Goal: Transaction & Acquisition: Download file/media

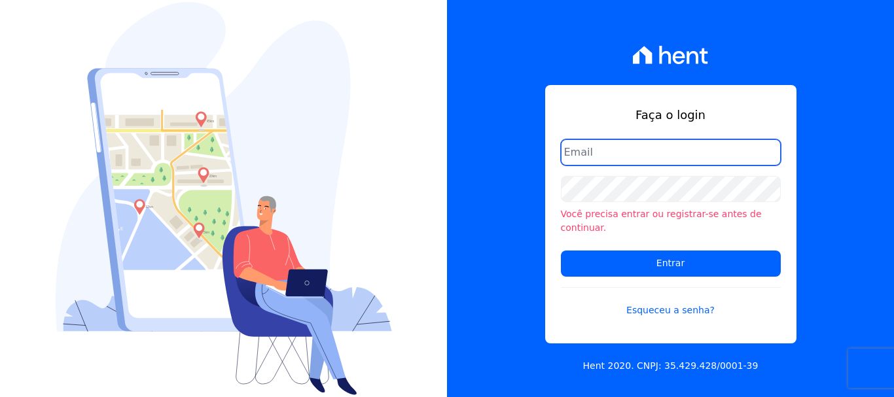
drag, startPoint x: 609, startPoint y: 168, endPoint x: 620, endPoint y: 171, distance: 12.2
click at [609, 166] on input "email" at bounding box center [671, 152] width 220 height 26
type input "[EMAIL_ADDRESS][DOMAIN_NAME]"
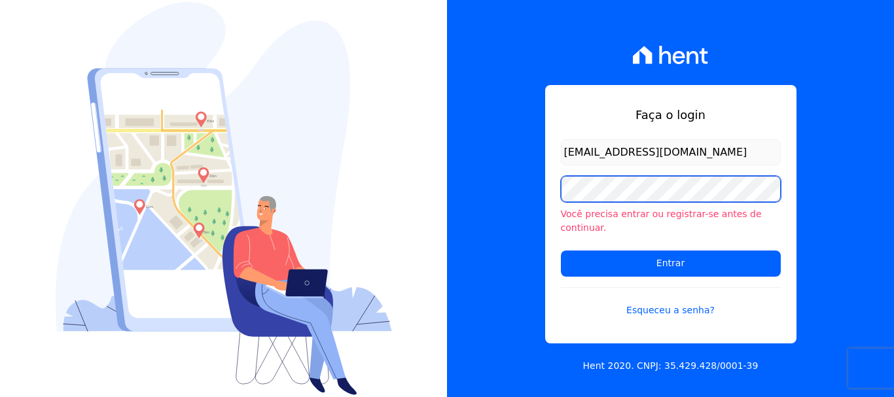
click at [561, 251] on input "Entrar" at bounding box center [671, 264] width 220 height 26
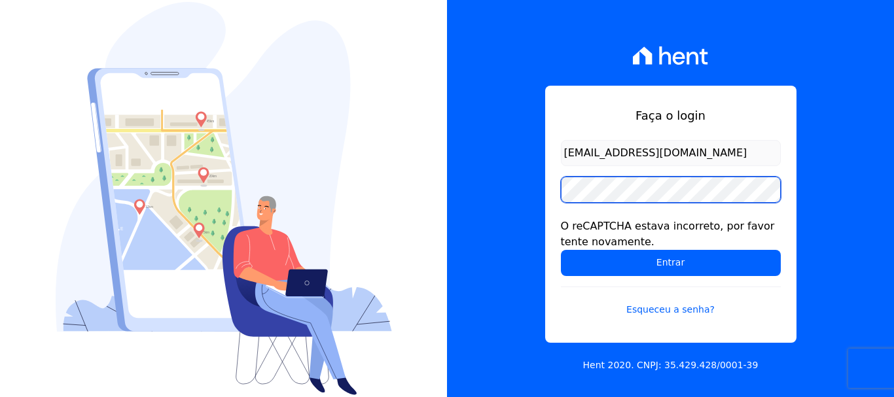
click at [561, 250] on input "Entrar" at bounding box center [671, 263] width 220 height 26
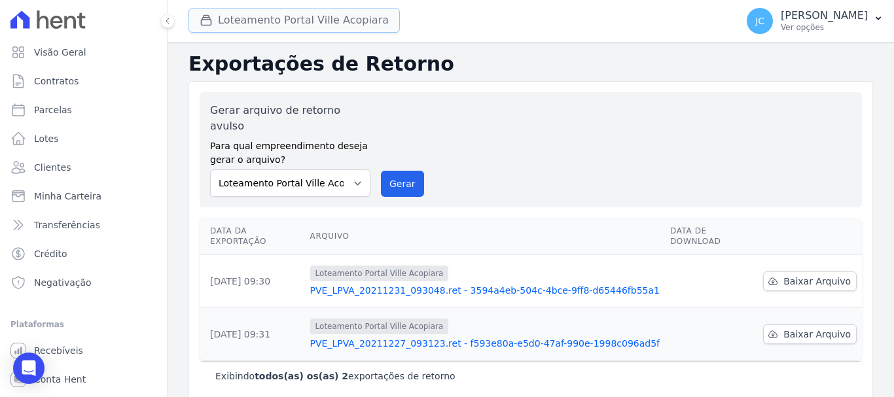
click at [323, 12] on button "Loteamento Portal Ville Acopiara" at bounding box center [293, 20] width 211 height 25
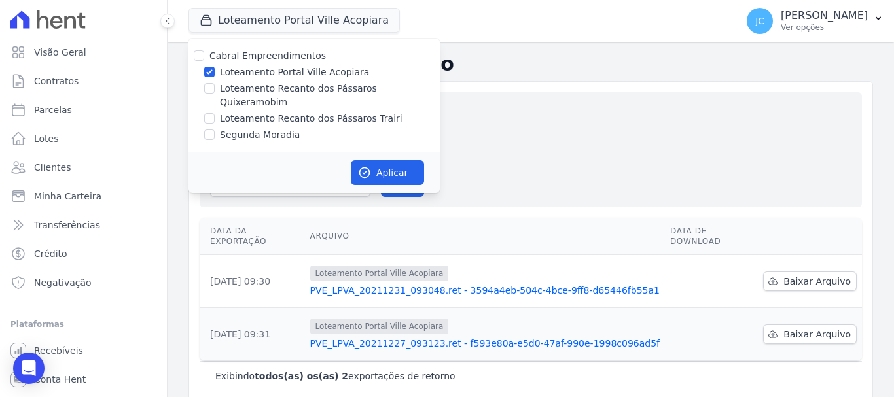
click at [233, 69] on label "Loteamento Portal Ville Acopiara" at bounding box center [294, 72] width 149 height 14
click at [215, 69] on input "Loteamento Portal Ville Acopiara" at bounding box center [209, 72] width 10 height 10
checkbox input "false"
click at [241, 88] on label "Loteamento Recanto dos Pássaros Quixeramobim" at bounding box center [330, 95] width 220 height 27
click at [215, 88] on input "Loteamento Recanto dos Pássaros Quixeramobim" at bounding box center [209, 88] width 10 height 10
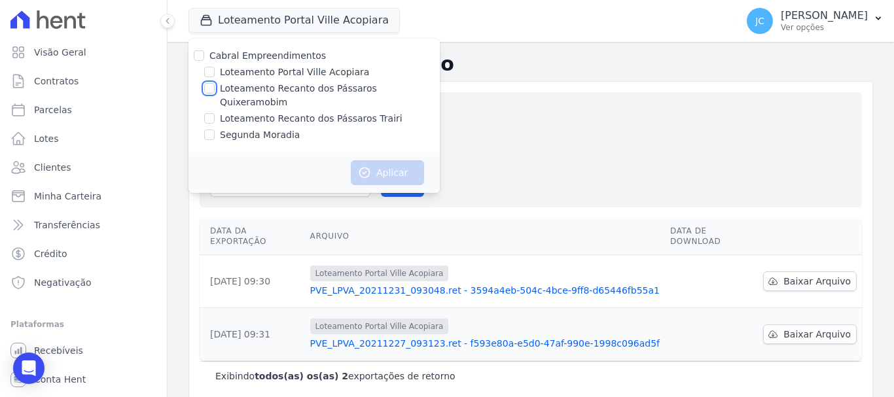
checkbox input "true"
click at [364, 168] on icon "button" at bounding box center [365, 173] width 10 height 10
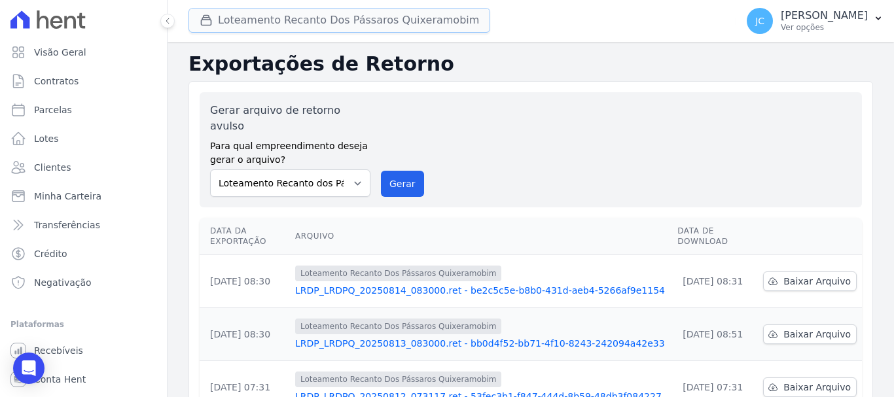
click at [352, 10] on button "Loteamento Recanto Dos Pássaros Quixeramobim" at bounding box center [339, 20] width 302 height 25
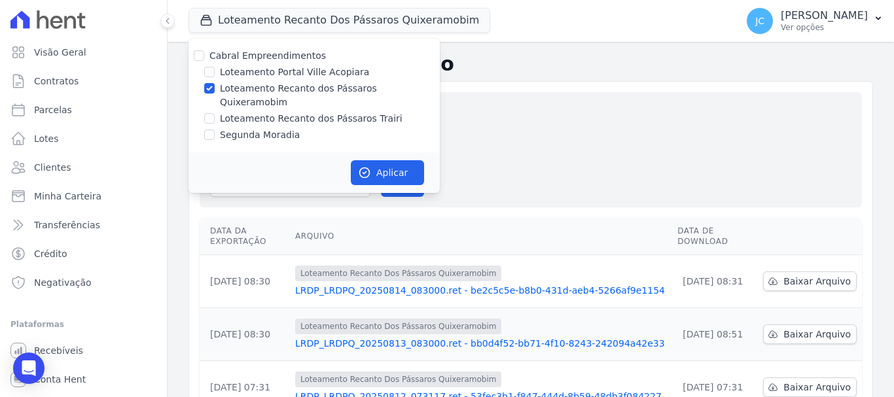
click at [233, 88] on label "Loteamento Recanto dos Pássaros Quixeramobim" at bounding box center [330, 95] width 220 height 27
click at [215, 88] on input "Loteamento Recanto dos Pássaros Quixeramobim" at bounding box center [209, 88] width 10 height 10
checkbox input "false"
click at [222, 112] on label "Loteamento Recanto dos Pássaros Trairi" at bounding box center [311, 119] width 183 height 14
click at [215, 113] on input "Loteamento Recanto dos Pássaros Trairi" at bounding box center [209, 118] width 10 height 10
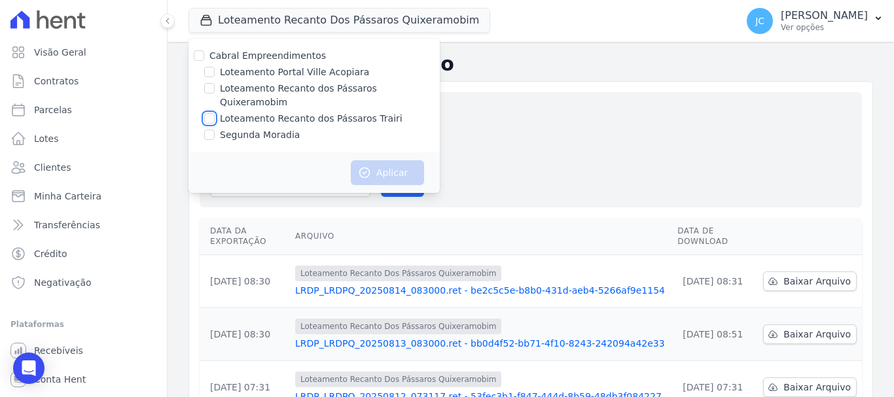
checkbox input "true"
click at [376, 160] on button "Aplicar" at bounding box center [387, 172] width 73 height 25
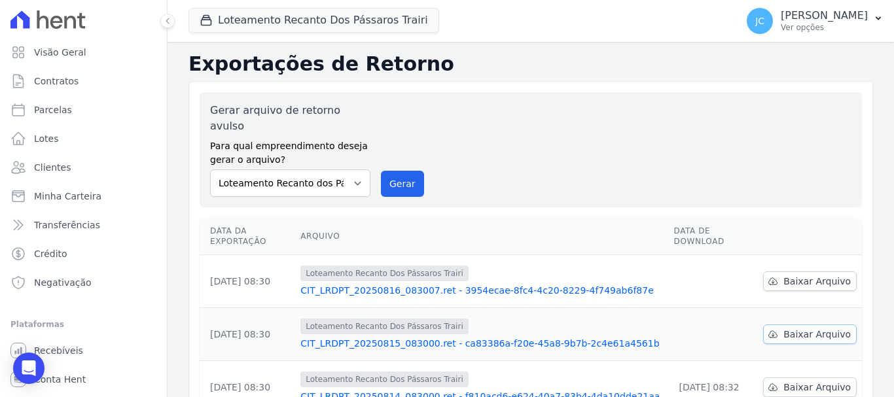
click at [793, 328] on span "Baixar Arquivo" at bounding box center [816, 334] width 67 height 13
click at [779, 272] on link "Baixar Arquivo" at bounding box center [810, 282] width 94 height 20
drag, startPoint x: 303, startPoint y: 29, endPoint x: 279, endPoint y: 46, distance: 29.1
click at [303, 29] on button "Loteamento Recanto Dos Pássaros Trairi" at bounding box center [313, 20] width 251 height 25
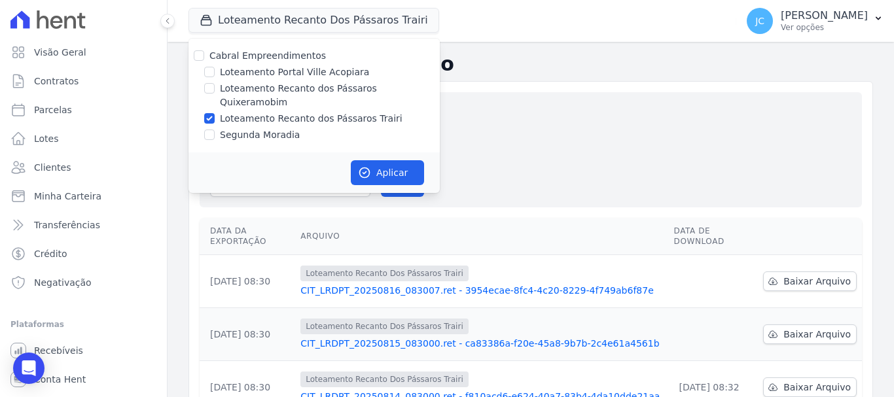
click at [215, 112] on div "Loteamento Recanto dos Pássaros Trairi" at bounding box center [313, 119] width 251 height 14
click at [239, 112] on label "Loteamento Recanto dos Pássaros Trairi" at bounding box center [311, 119] width 183 height 14
click at [215, 113] on input "Loteamento Recanto dos Pássaros Trairi" at bounding box center [209, 118] width 10 height 10
checkbox input "false"
click at [235, 128] on label "Segunda Moradia" at bounding box center [260, 135] width 80 height 14
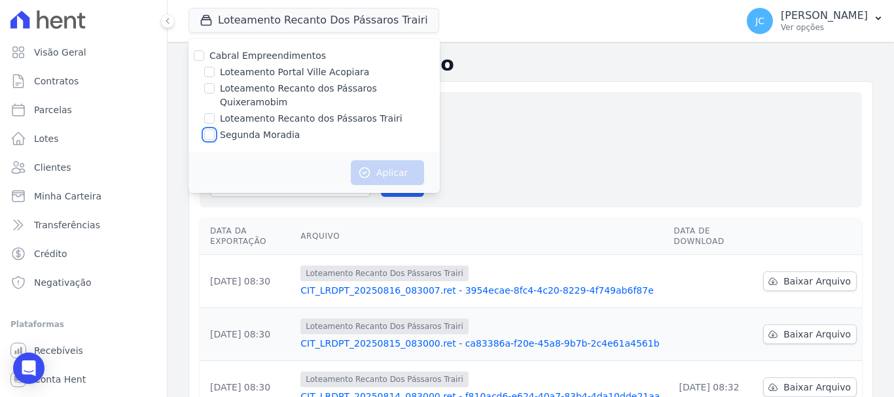
click at [215, 130] on input "Segunda Moradia" at bounding box center [209, 135] width 10 height 10
checkbox input "true"
click at [372, 168] on button "Aplicar" at bounding box center [387, 172] width 73 height 25
